Goal: Task Accomplishment & Management: Complete application form

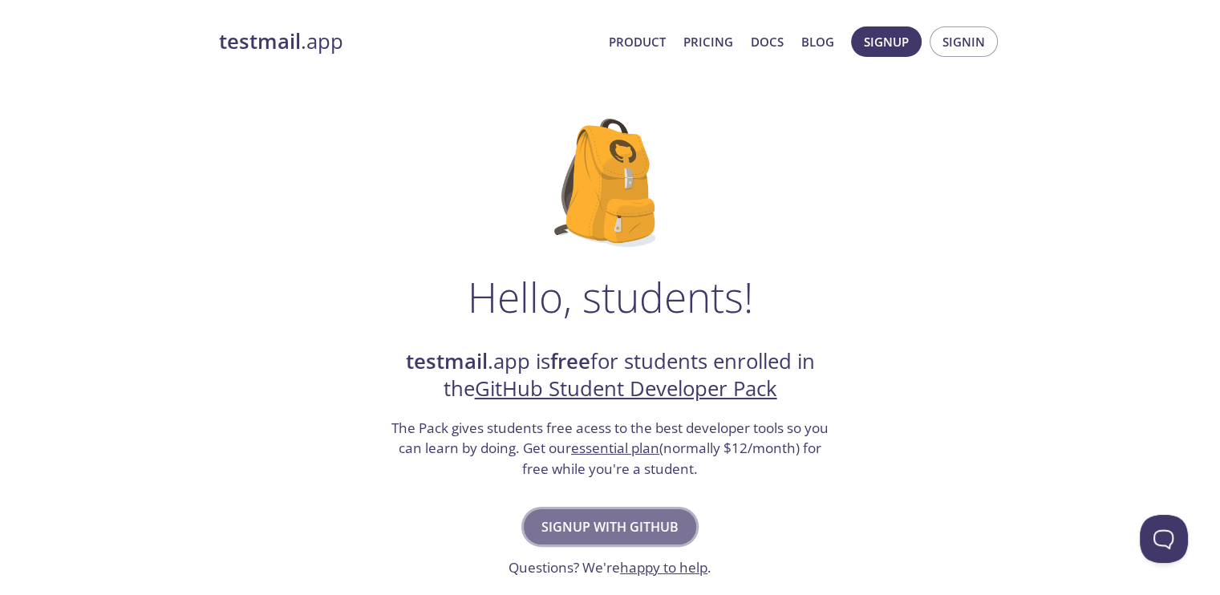
click at [632, 535] on span "Signup with GitHub" at bounding box center [609, 527] width 137 height 22
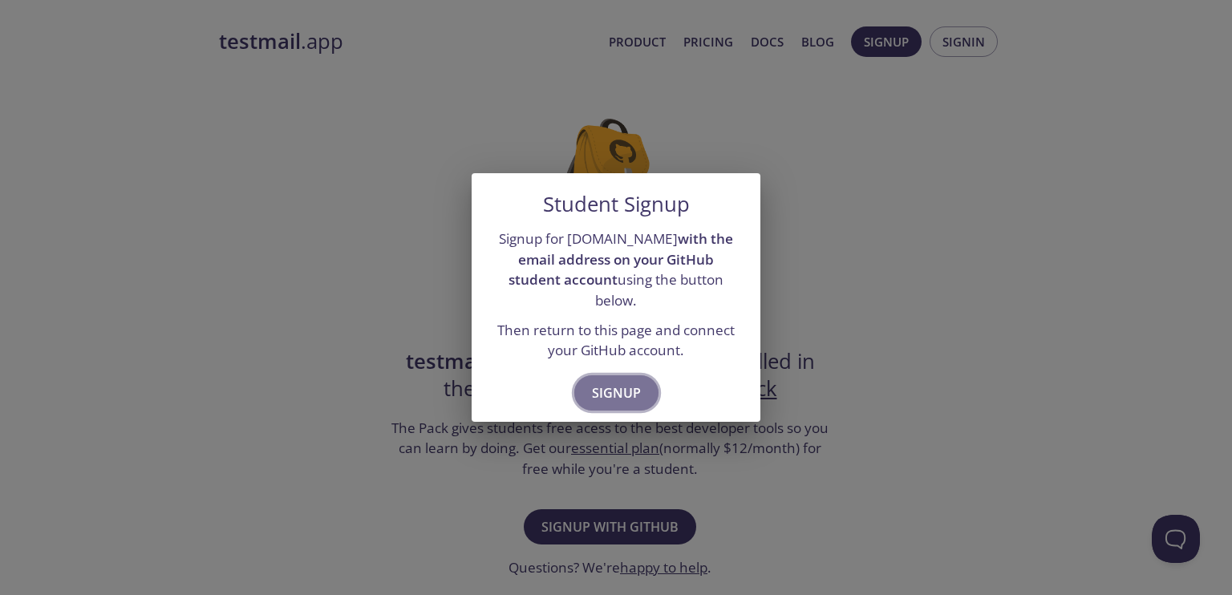
click at [617, 390] on span "Signup" at bounding box center [616, 393] width 49 height 22
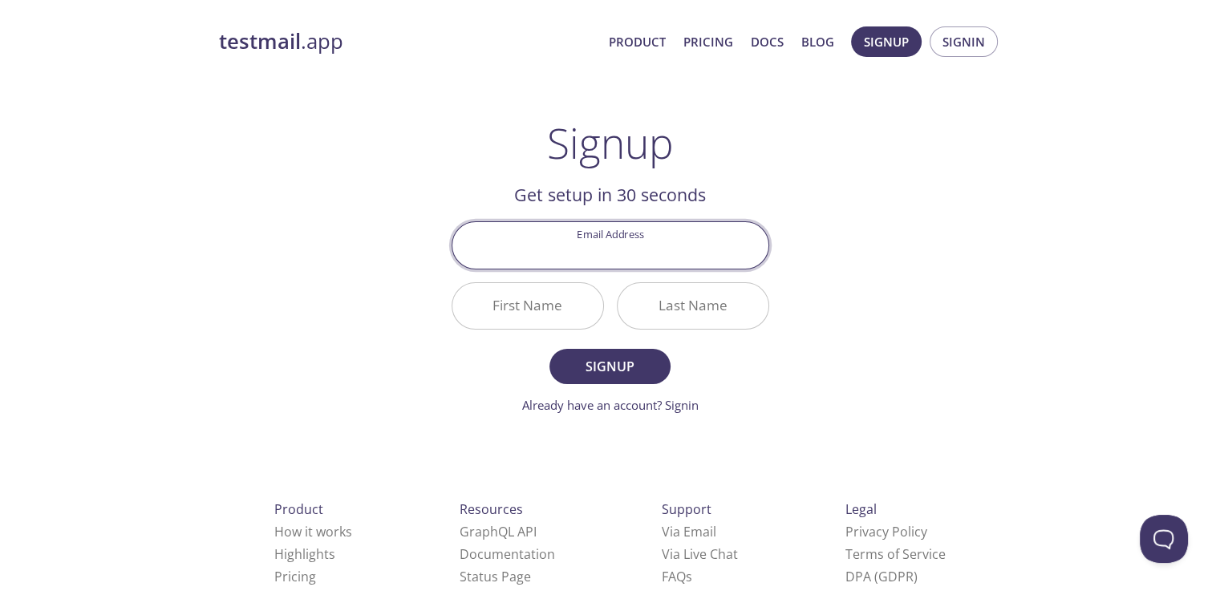
click at [650, 247] on input "Email Address" at bounding box center [610, 245] width 316 height 46
type input "[EMAIL_ADDRESS][DOMAIN_NAME]"
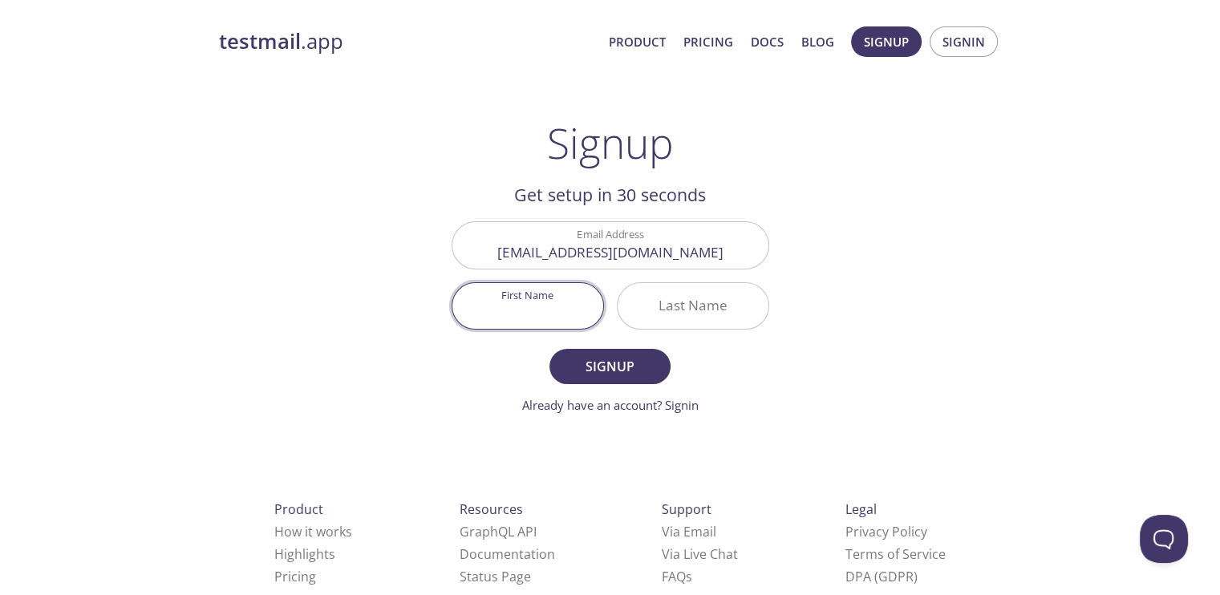
click at [549, 291] on input "First Name" at bounding box center [527, 306] width 151 height 46
type input "[PERSON_NAME]"
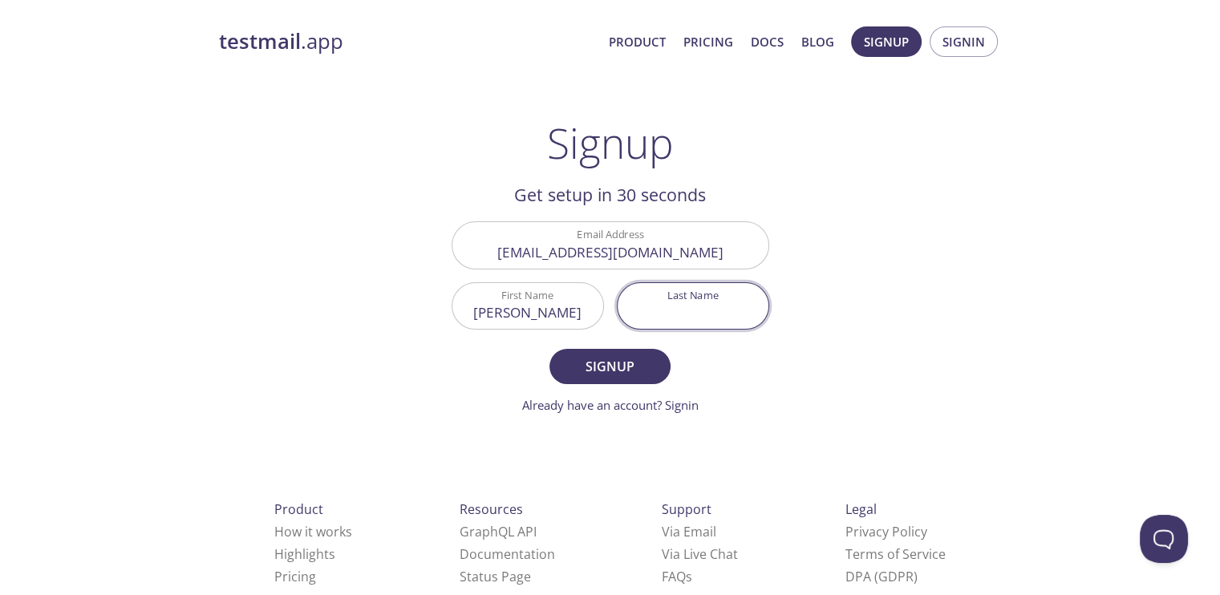
click at [713, 306] on input "Last Name" at bounding box center [693, 306] width 151 height 46
type input "[PERSON_NAME]"
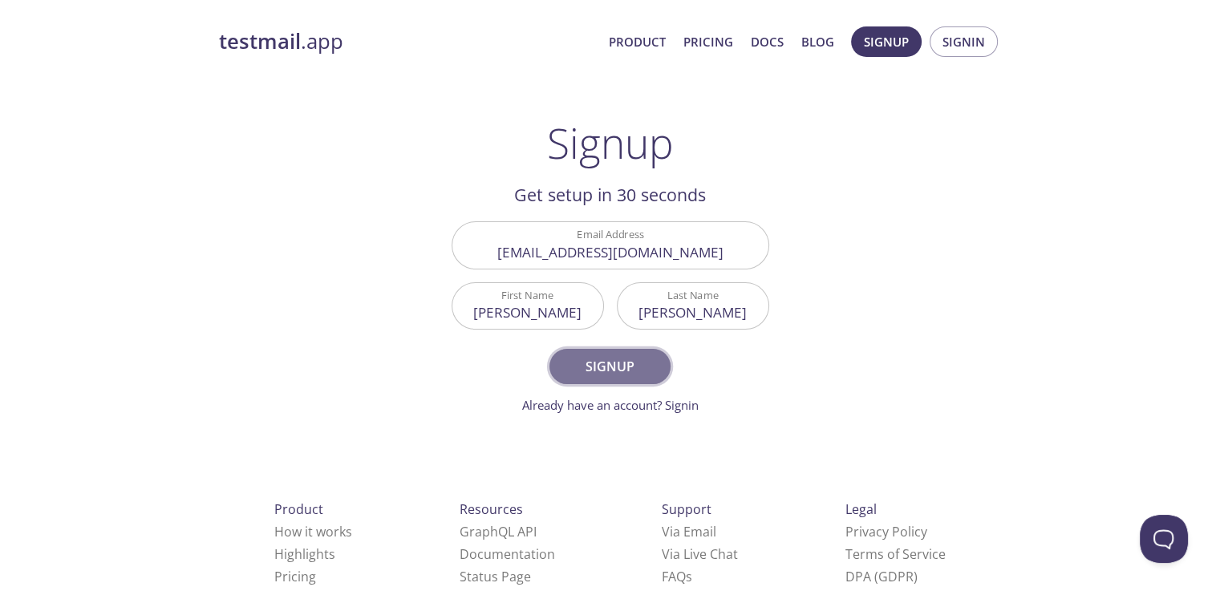
click at [632, 376] on span "Signup" at bounding box center [609, 366] width 85 height 22
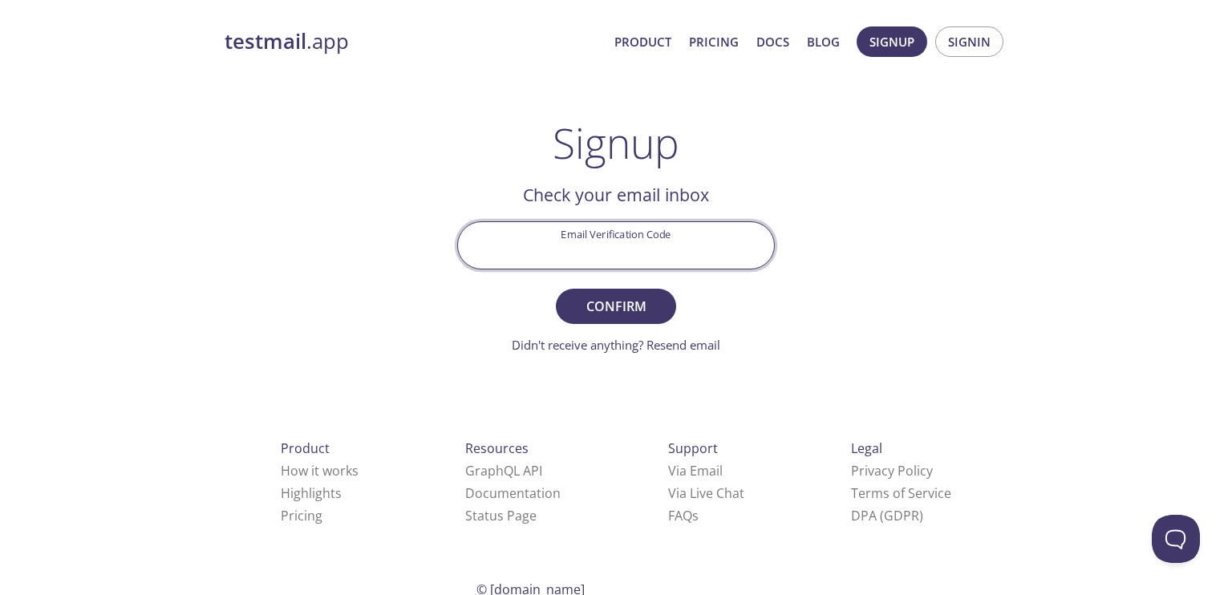
click at [676, 249] on input "Email Verification Code" at bounding box center [616, 245] width 316 height 46
type input "NZ4DM7P"
click at [626, 323] on form "Email Verification Code NZ4DM7P Confirm Didn't receive anything? Resend email" at bounding box center [616, 287] width 318 height 132
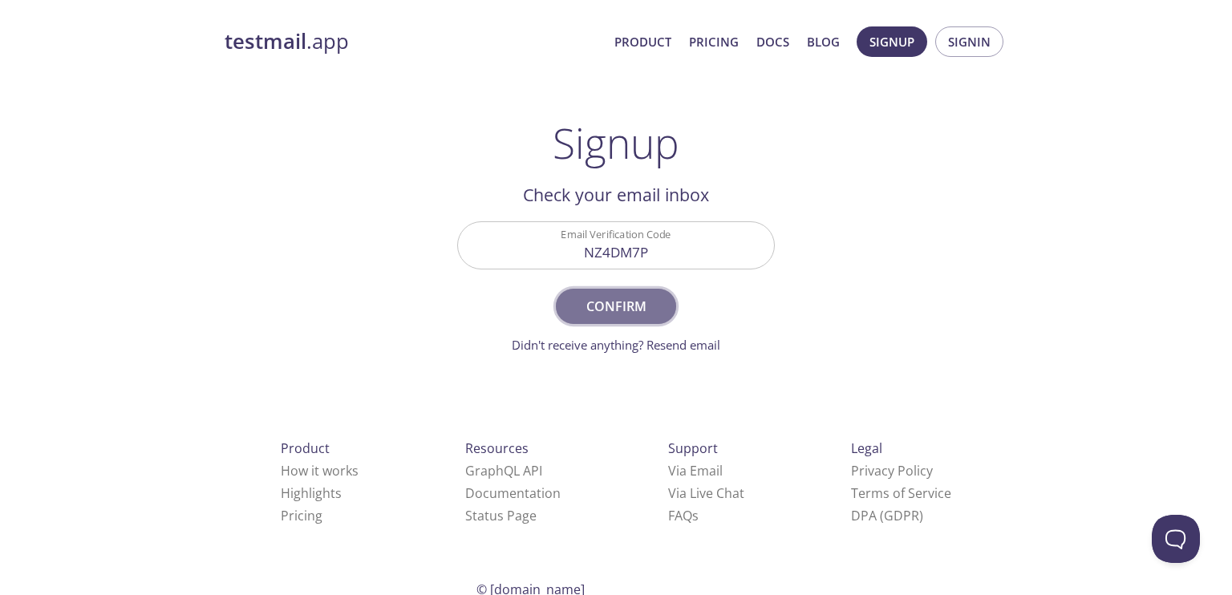
click at [619, 298] on span "Confirm" at bounding box center [615, 306] width 85 height 22
